Goal: Find specific page/section: Find specific page/section

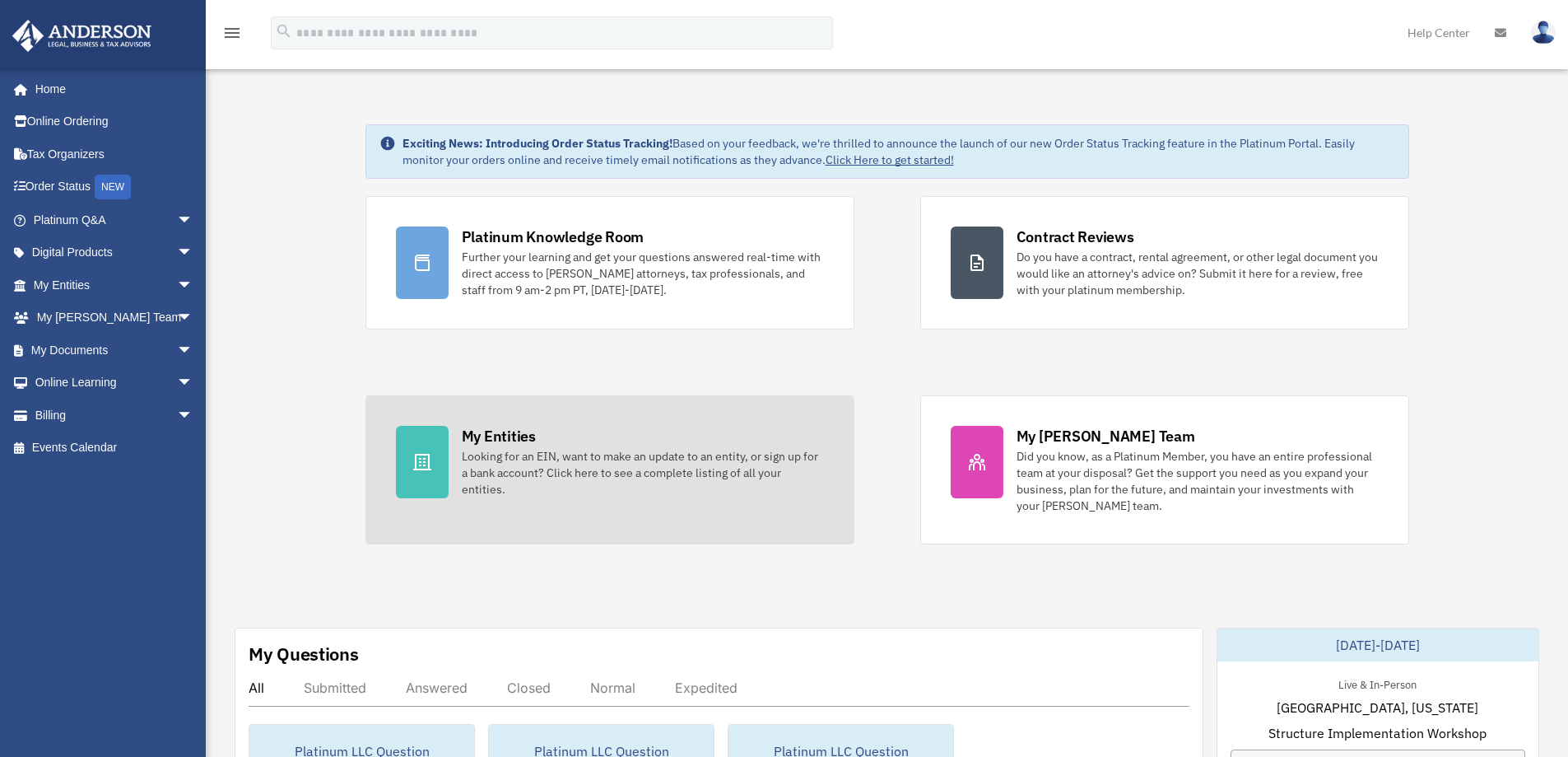
click at [580, 464] on div "Looking for an EIN, want to make an update to an entity, or sign up for a bank …" at bounding box center [642, 473] width 362 height 50
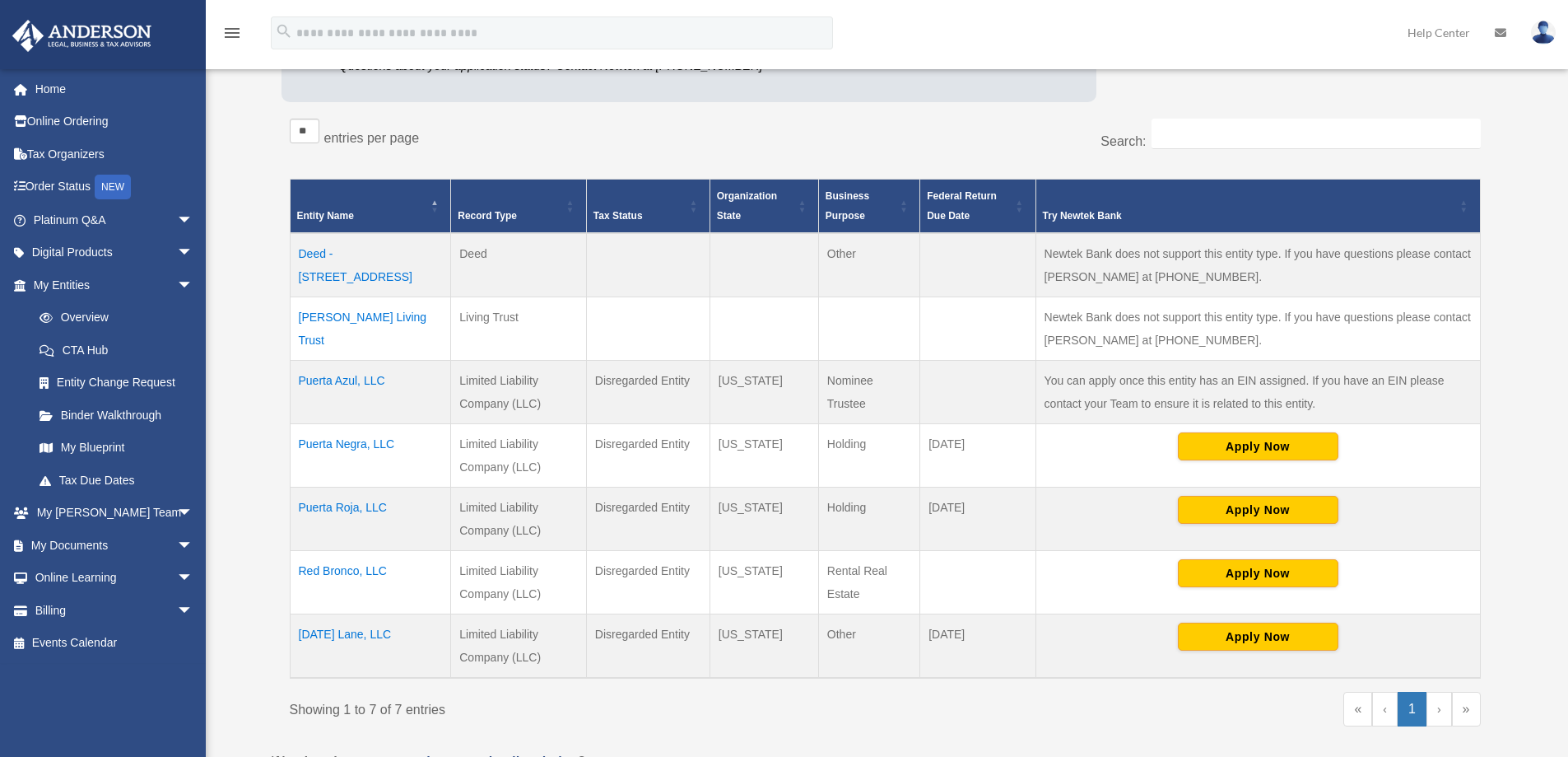
scroll to position [329, 0]
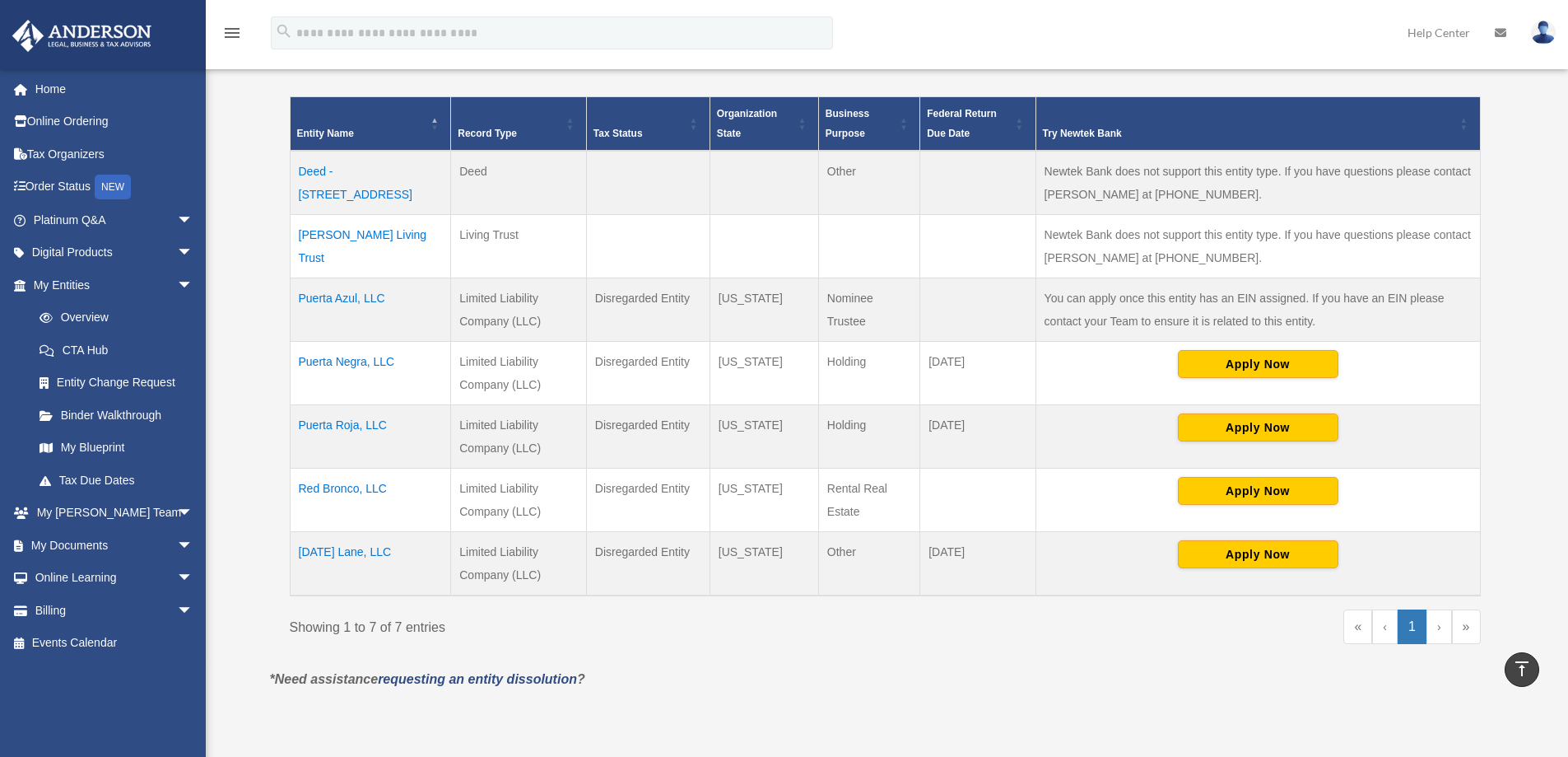
click at [351, 546] on td "[DATE] Lane, LLC" at bounding box center [370, 563] width 161 height 64
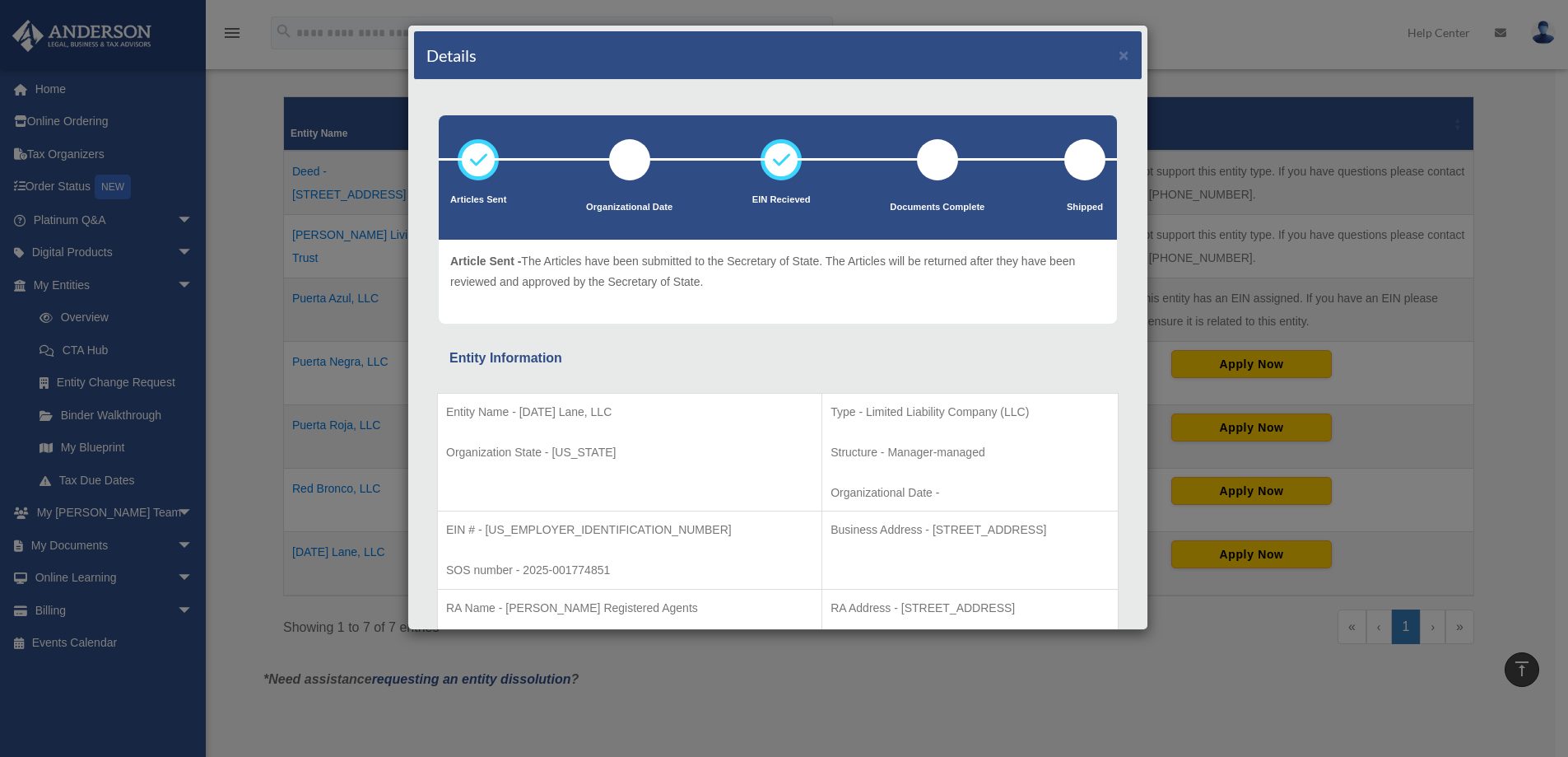
scroll to position [82, 0]
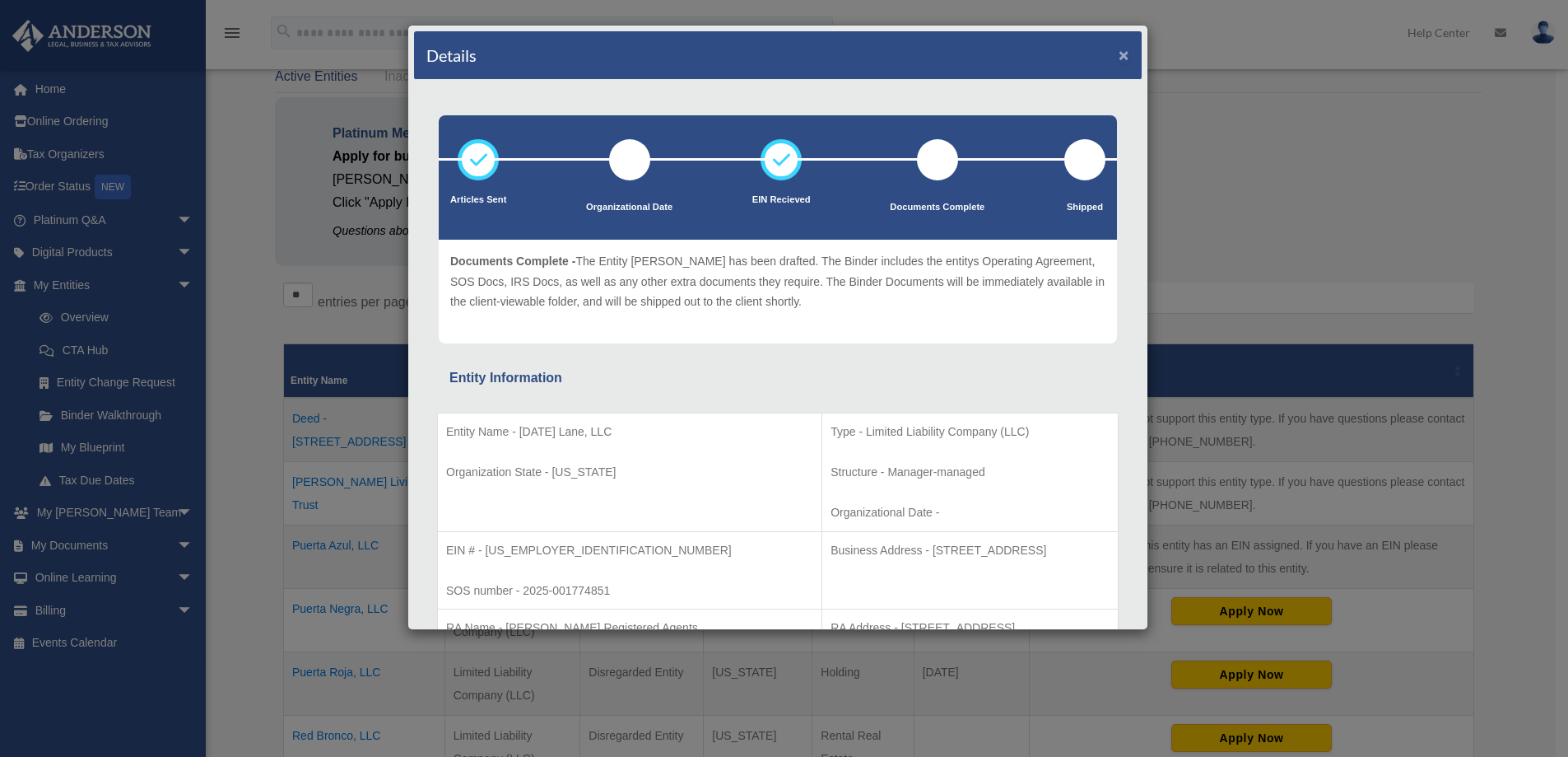
click at [1118, 51] on button "×" at bounding box center [1124, 54] width 11 height 17
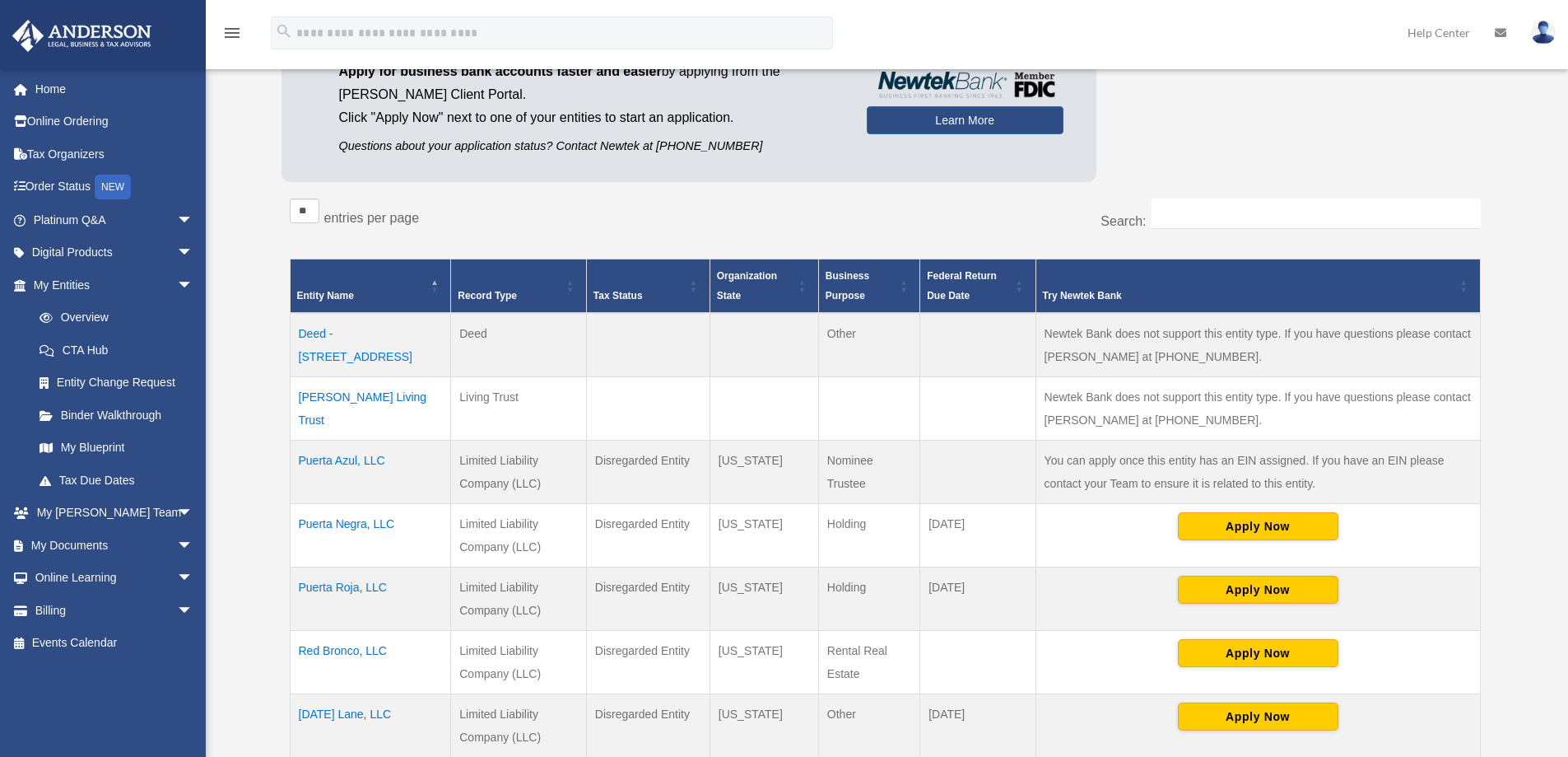
scroll to position [247, 0]
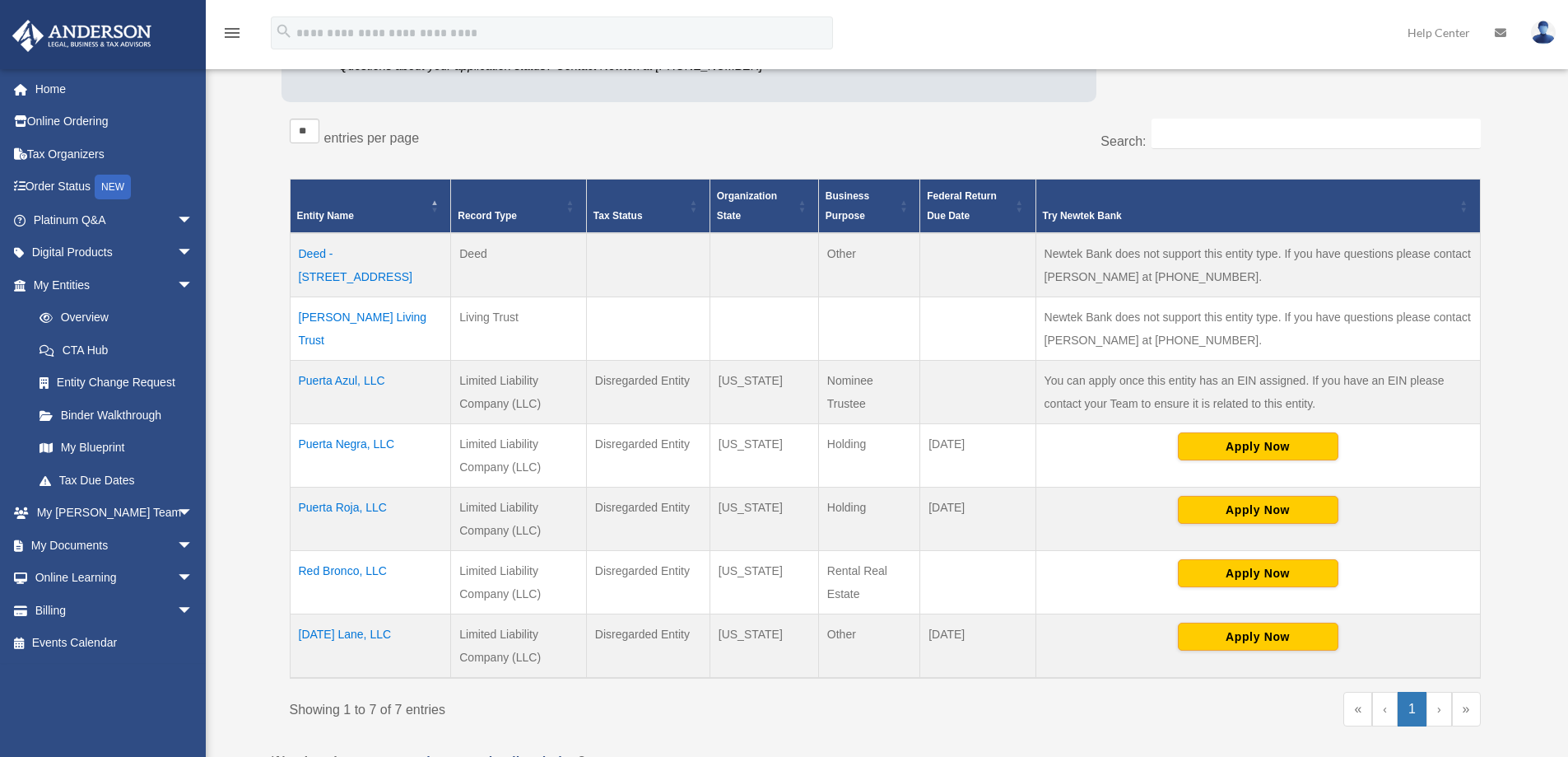
click at [334, 635] on td "Tomorrow Lane, LLC" at bounding box center [370, 645] width 161 height 64
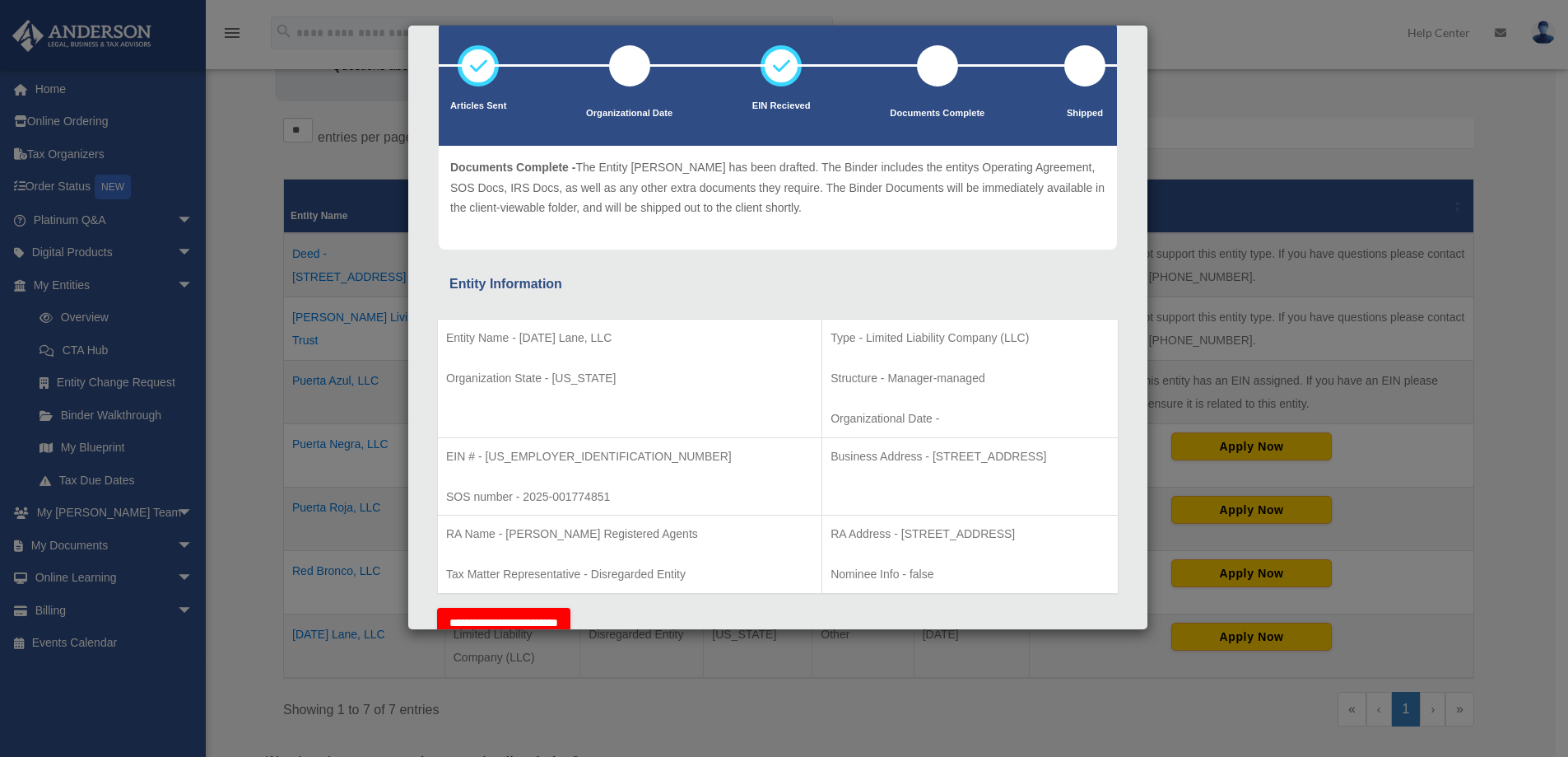
scroll to position [0, 0]
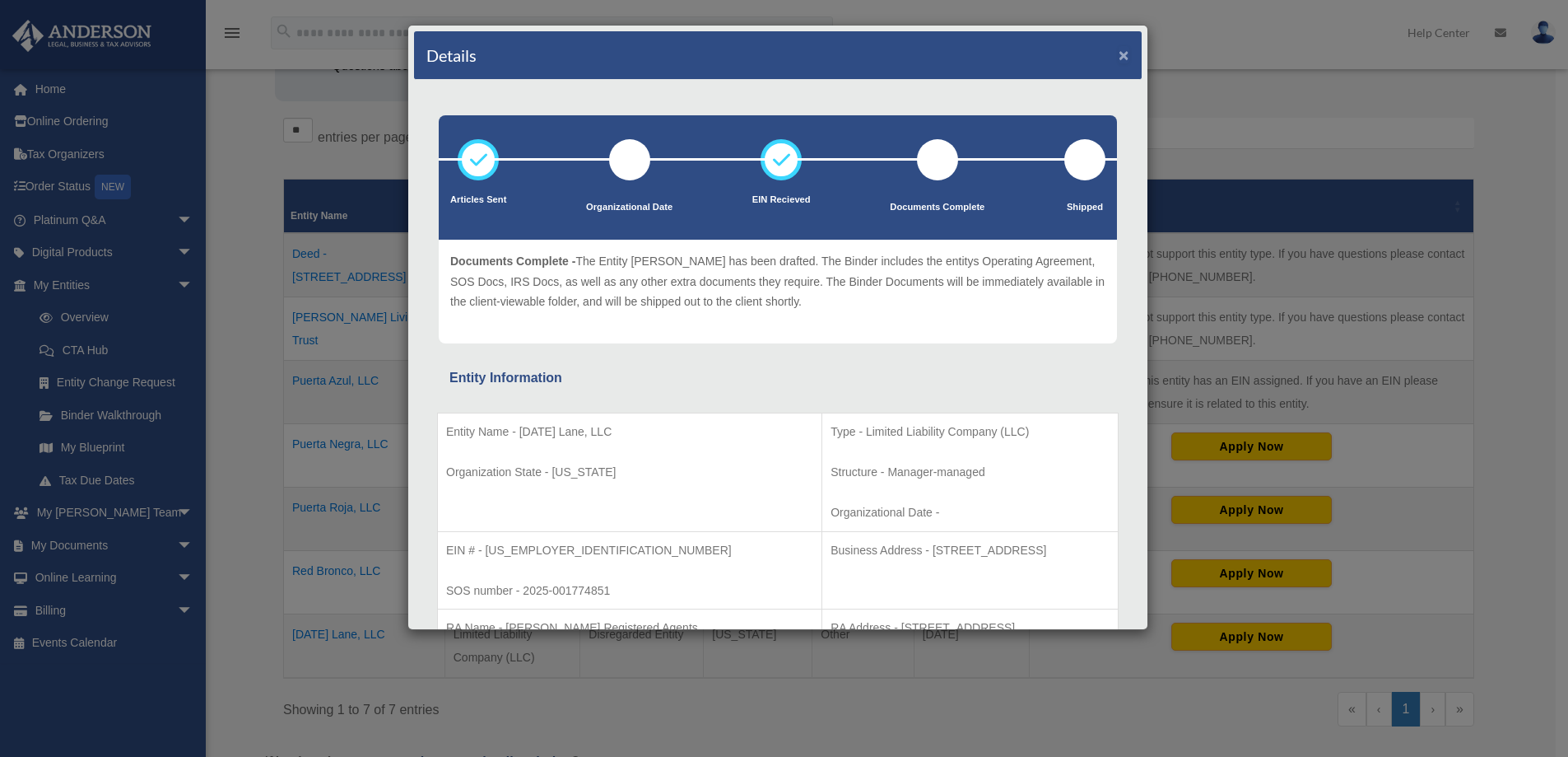
click at [1118, 58] on button "×" at bounding box center [1124, 54] width 11 height 17
